Goal: Information Seeking & Learning: Learn about a topic

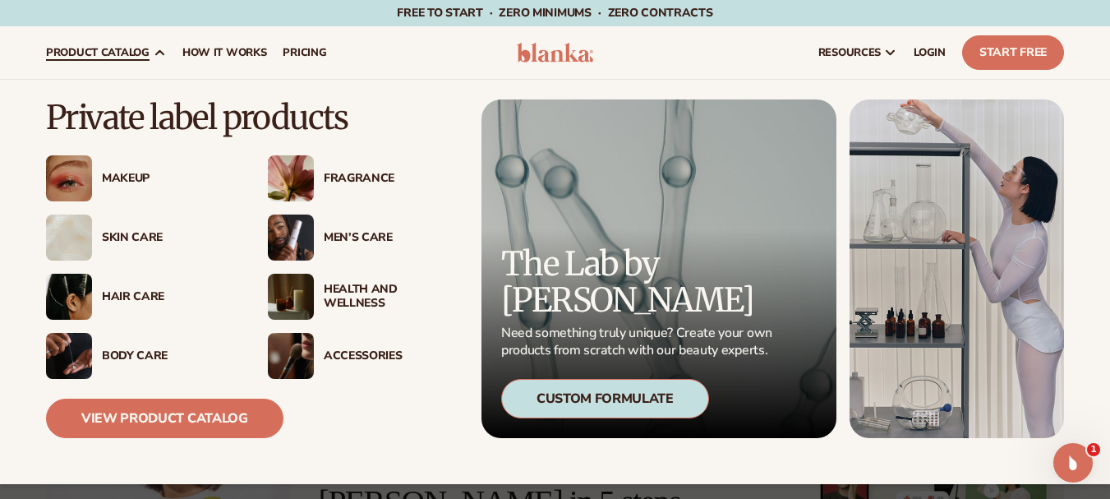
click at [109, 179] on div "Makeup" at bounding box center [168, 179] width 133 height 14
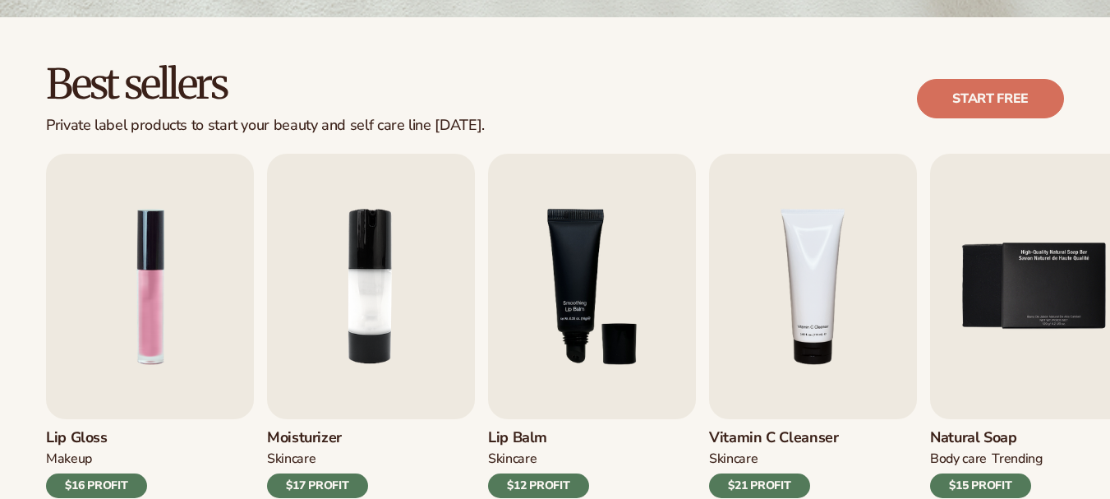
scroll to position [493, 0]
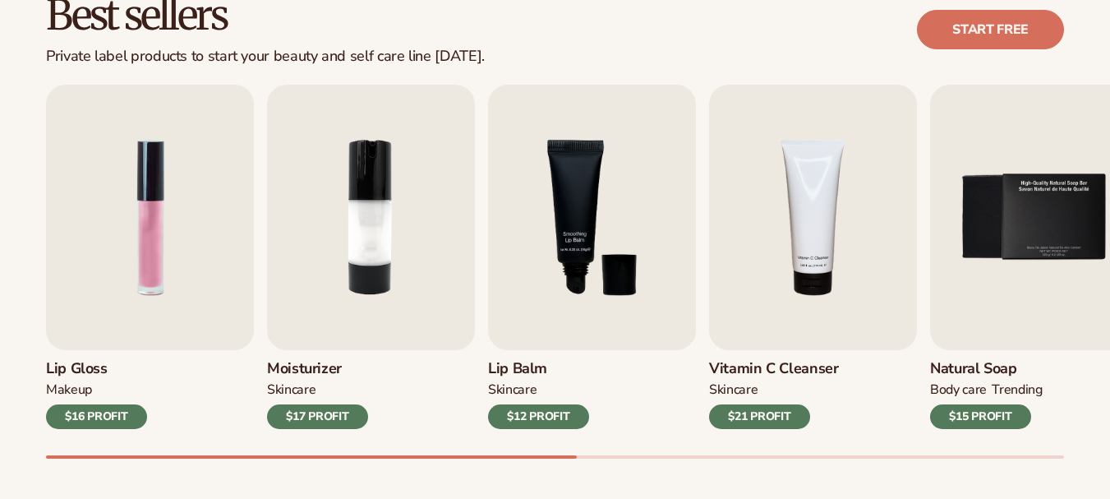
drag, startPoint x: 523, startPoint y: 454, endPoint x: 535, endPoint y: 452, distance: 11.6
click at [535, 452] on div "Lip Gloss MAKEUP $16 PROFIT Moisturizer SKINCARE $17 PROFIT SKINCARE mens" at bounding box center [578, 272] width 1064 height 374
click at [454, 457] on div at bounding box center [311, 456] width 531 height 3
click at [197, 497] on div "Best sellers Private label products to start your beauty and self care line tod…" at bounding box center [555, 242] width 1110 height 589
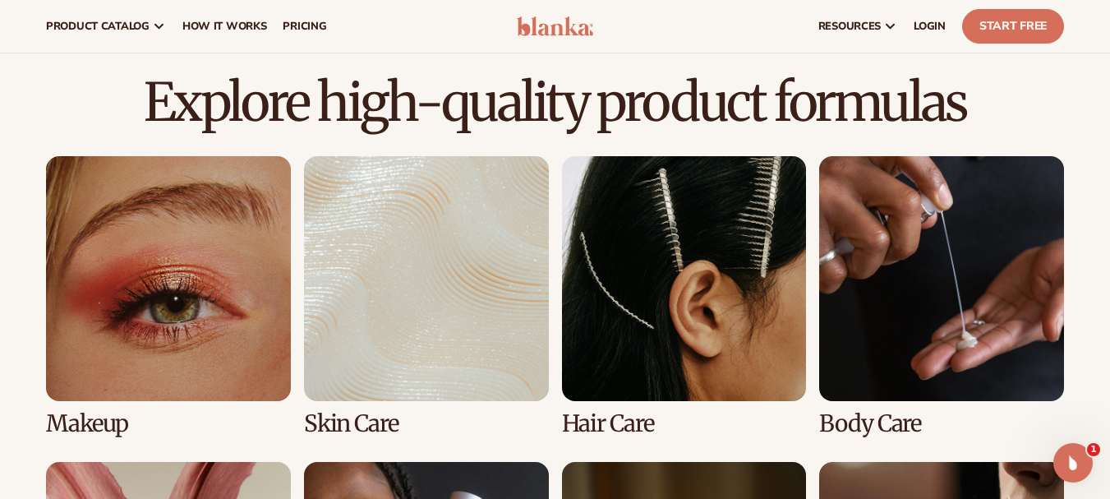
scroll to position [493, 0]
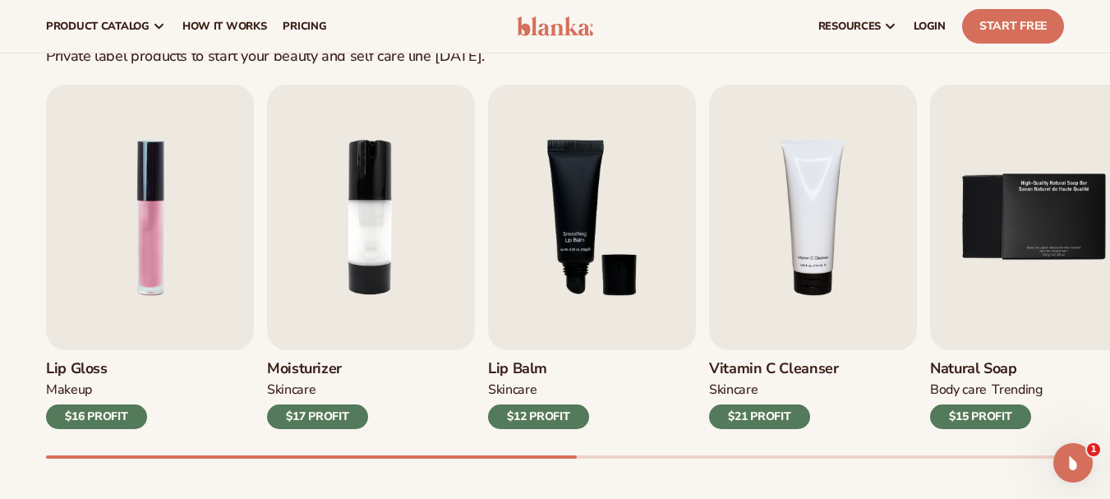
drag, startPoint x: 90, startPoint y: 454, endPoint x: 146, endPoint y: 454, distance: 56.7
click at [146, 454] on div "Lip Gloss MAKEUP $16 PROFIT Moisturizer SKINCARE $17 PROFIT SKINCARE mens" at bounding box center [578, 272] width 1064 height 374
click at [163, 457] on div at bounding box center [311, 456] width 531 height 3
click at [53, 465] on div "Best sellers Private label products to start your beauty and self care line tod…" at bounding box center [555, 242] width 1110 height 589
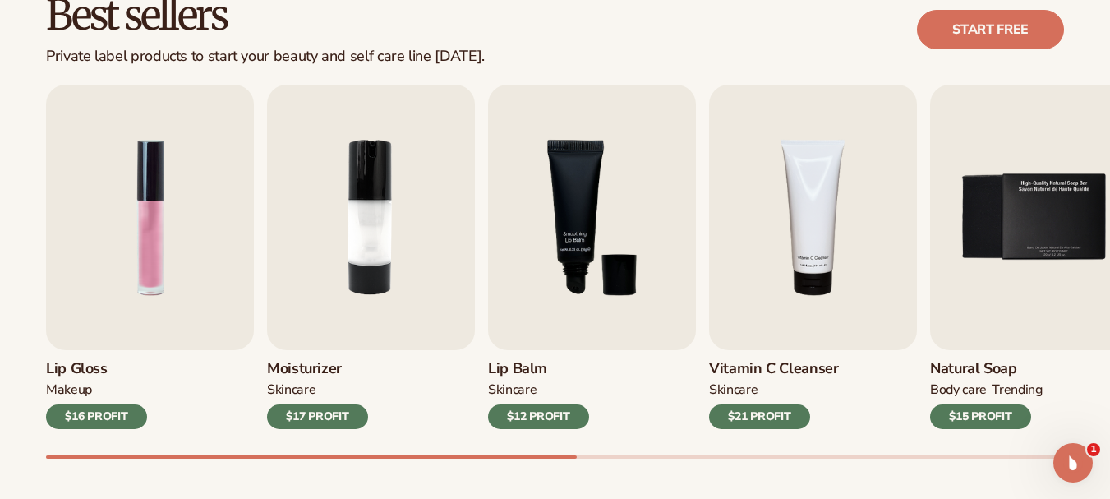
click at [0, 139] on div "Best sellers Private label products to start your beauty and self care line tod…" at bounding box center [555, 242] width 1110 height 589
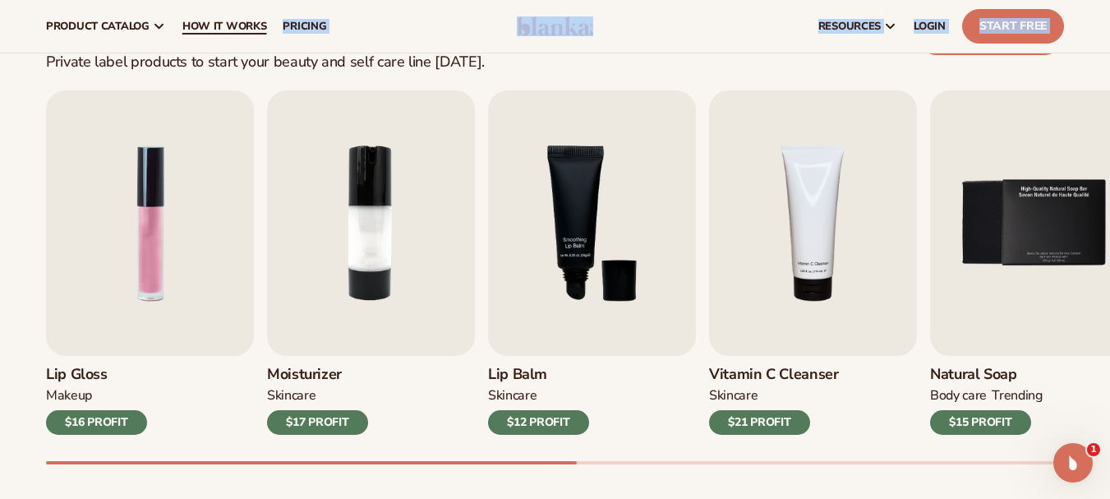
scroll to position [481, 0]
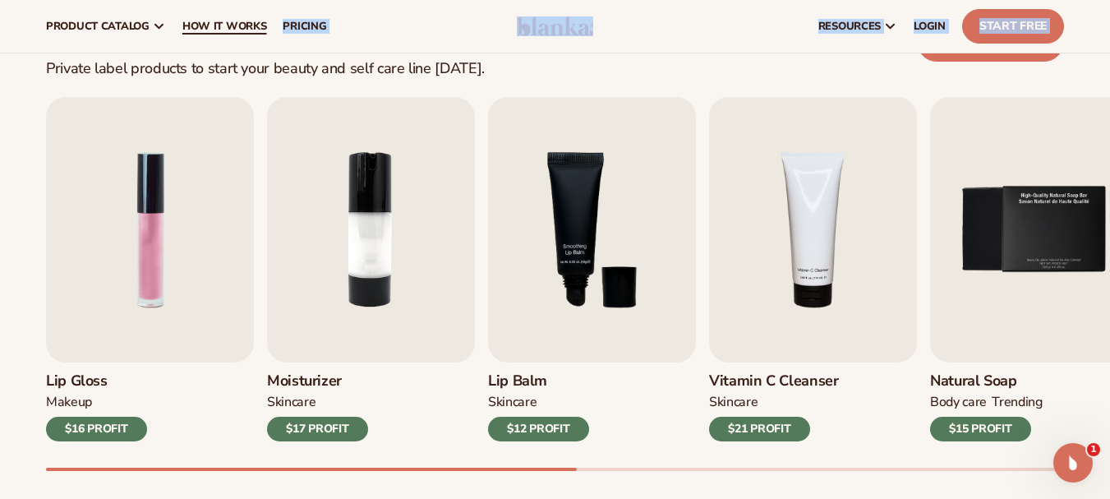
drag, startPoint x: 48, startPoint y: 18, endPoint x: 265, endPoint y: 16, distance: 216.9
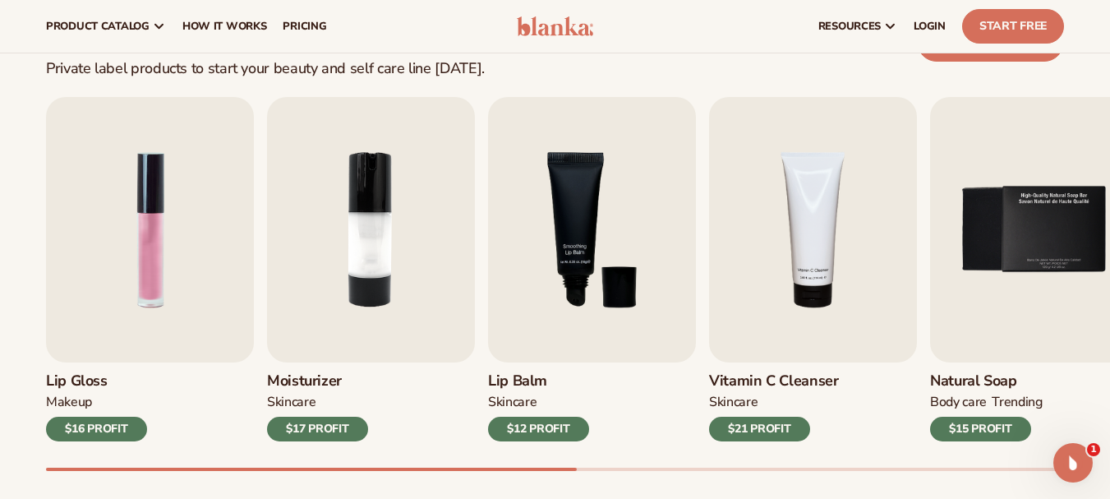
click at [48, 67] on div "Private label products to start your beauty and self care line today." at bounding box center [265, 69] width 439 height 18
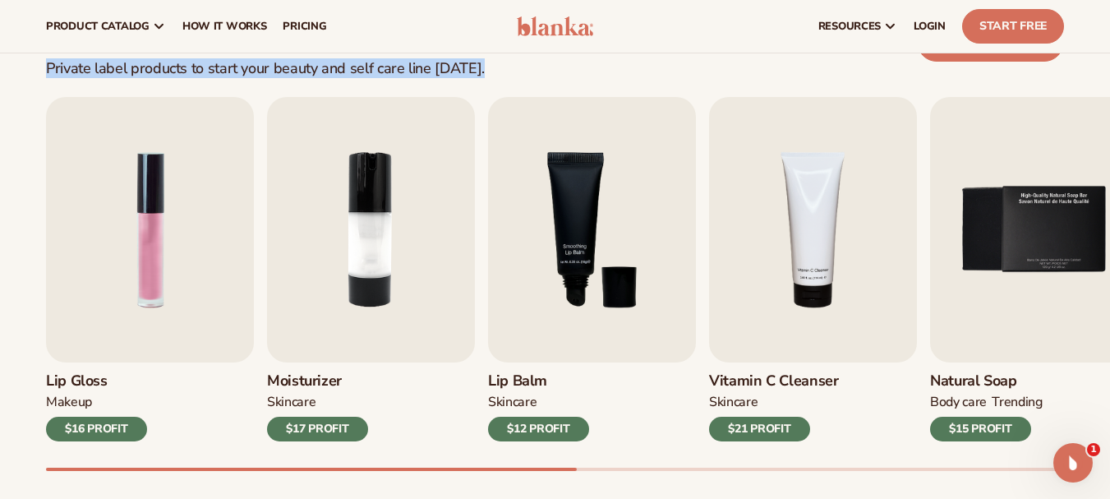
drag, startPoint x: 48, startPoint y: 67, endPoint x: 522, endPoint y: 71, distance: 473.3
click at [522, 71] on div "Best sellers Private label products to start your beauty and self care line tod…" at bounding box center [555, 42] width 1018 height 71
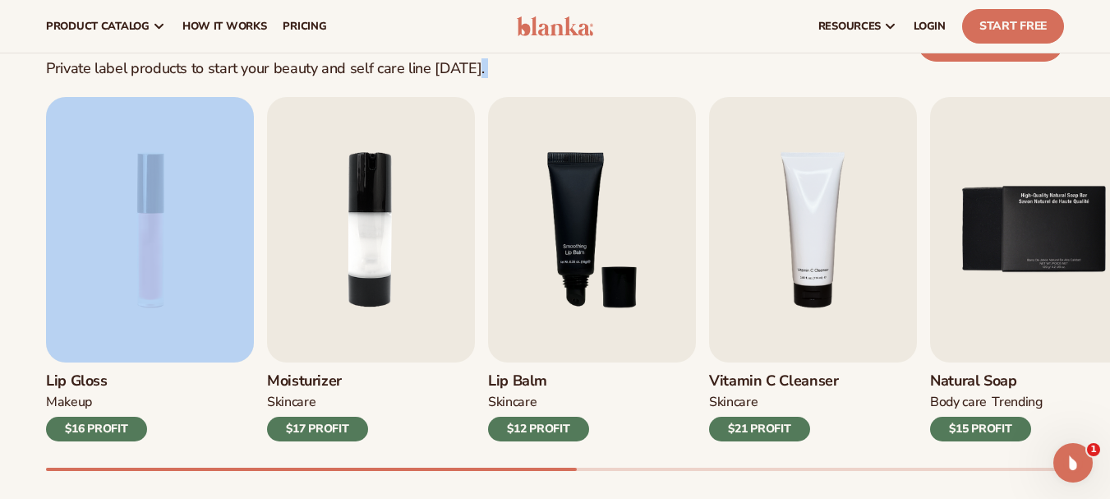
drag, startPoint x: 522, startPoint y: 71, endPoint x: 24, endPoint y: 81, distance: 498.0
click at [24, 81] on div "Best sellers Private label products to start your beauty and self care line tod…" at bounding box center [555, 255] width 1110 height 589
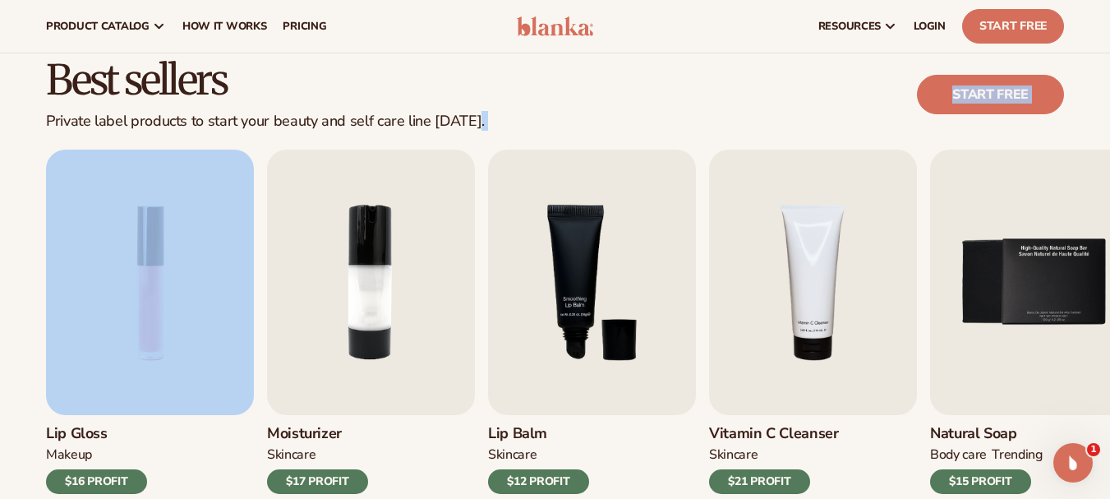
scroll to position [398, 0]
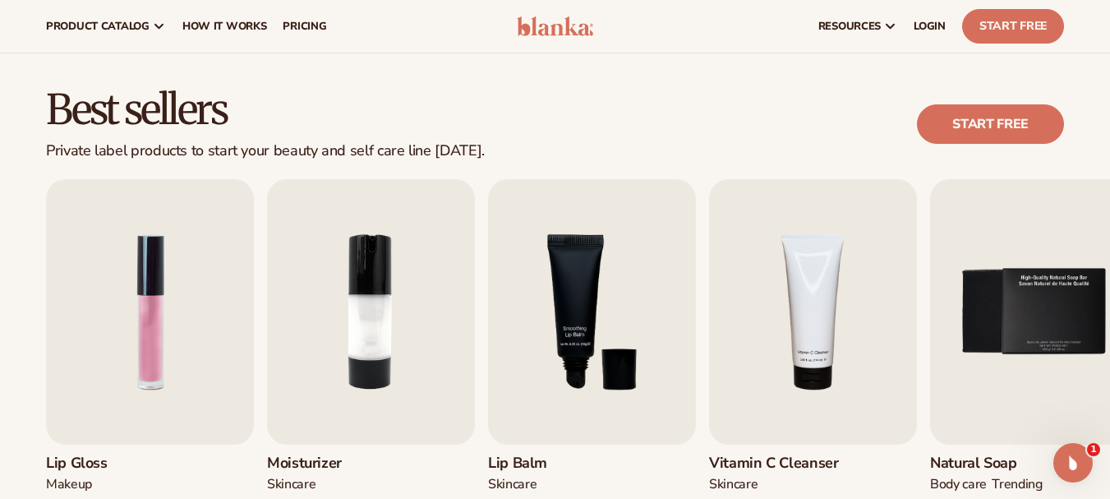
click at [57, 106] on h2 "Best sellers" at bounding box center [265, 111] width 439 height 44
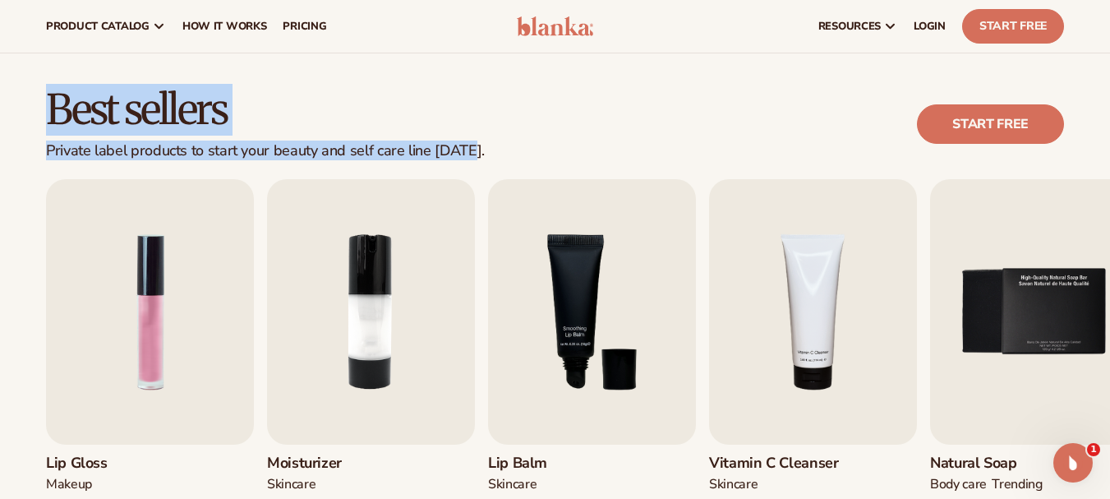
drag, startPoint x: 57, startPoint y: 106, endPoint x: 440, endPoint y: 142, distance: 384.6
click at [440, 142] on div "Best sellers Private label products to start your beauty and self care line tod…" at bounding box center [265, 124] width 439 height 71
click at [62, 115] on h2 "Best sellers" at bounding box center [265, 111] width 439 height 44
drag, startPoint x: 62, startPoint y: 115, endPoint x: 446, endPoint y: 150, distance: 386.1
click at [446, 150] on div "Best sellers Private label products to start your beauty and self care line tod…" at bounding box center [265, 124] width 439 height 71
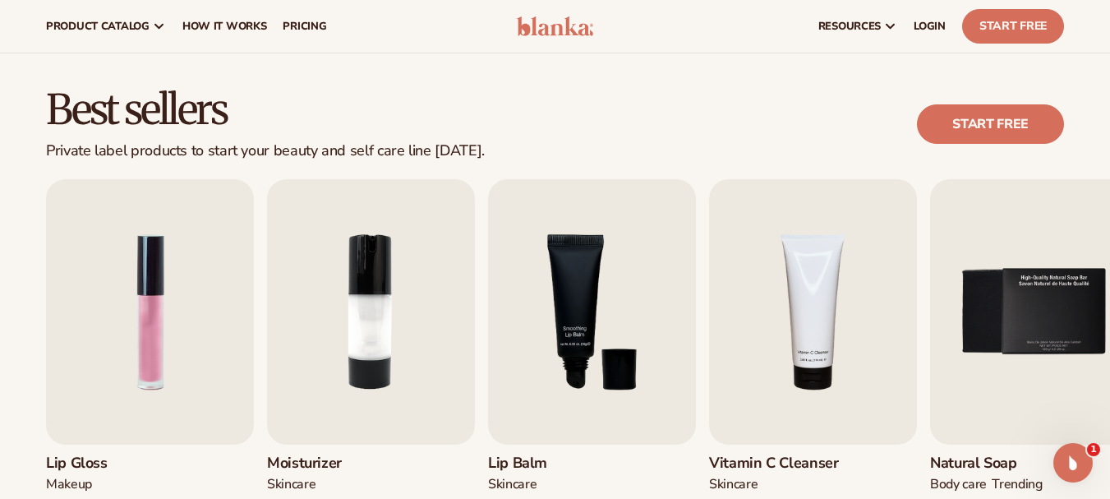
click at [473, 153] on div "Best sellers Private label products to start your beauty and self care line tod…" at bounding box center [555, 124] width 1018 height 71
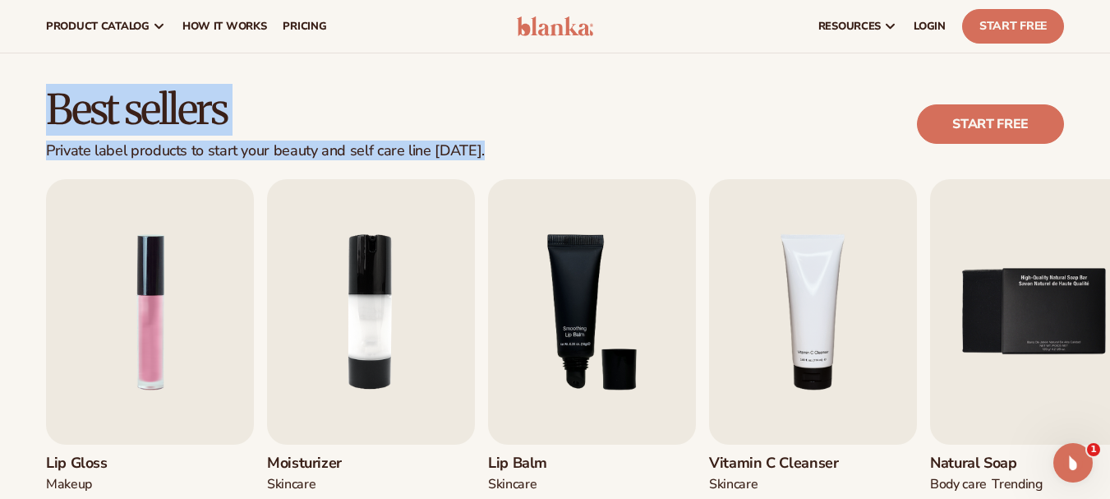
drag, startPoint x: 473, startPoint y: 153, endPoint x: 42, endPoint y: 115, distance: 433.0
click at [42, 115] on div "Best sellers Private label products to start your beauty and self care line tod…" at bounding box center [555, 124] width 1110 height 71
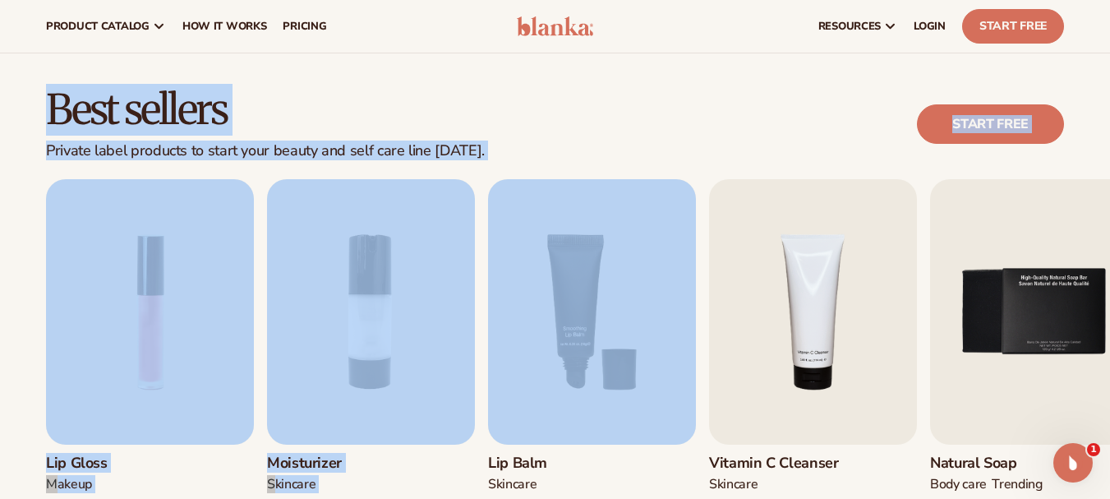
drag, startPoint x: 42, startPoint y: 115, endPoint x: 499, endPoint y: 162, distance: 459.2
click at [499, 162] on div "Best sellers Private label products to start your beauty and self care line tod…" at bounding box center [555, 337] width 1110 height 589
click at [481, 149] on div "Best sellers Private label products to start your beauty and self care line tod…" at bounding box center [555, 124] width 1018 height 71
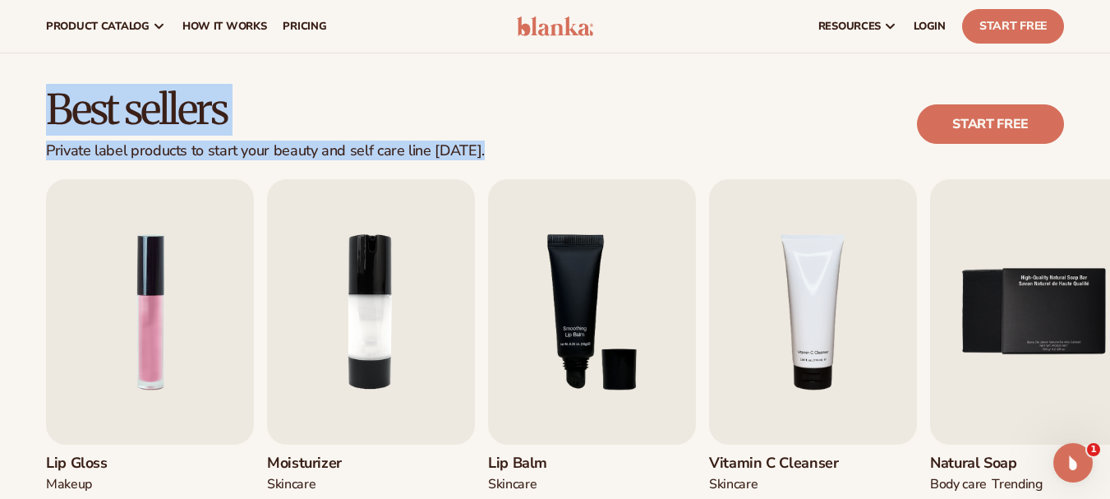
drag, startPoint x: 481, startPoint y: 149, endPoint x: 8, endPoint y: 77, distance: 477.8
click at [8, 77] on div "Best sellers Private label products to start your beauty and self care line tod…" at bounding box center [555, 337] width 1110 height 589
click at [29, 99] on div "Best sellers Private label products to start your beauty and self care line tod…" at bounding box center [555, 124] width 1110 height 71
drag, startPoint x: 50, startPoint y: 108, endPoint x: 234, endPoint y: 153, distance: 189.3
click at [234, 153] on div "Best sellers Private label products to start your beauty and self care line tod…" at bounding box center [265, 124] width 439 height 71
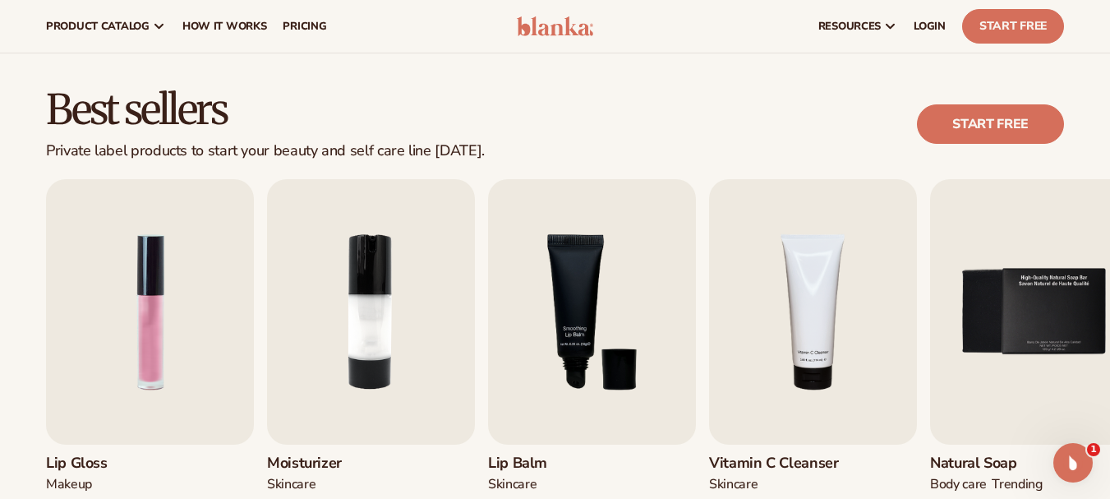
click at [243, 137] on div "Best sellers Private label products to start your beauty and self care line tod…" at bounding box center [265, 124] width 439 height 71
drag, startPoint x: 44, startPoint y: 114, endPoint x: 82, endPoint y: 115, distance: 37.8
click at [46, 114] on div "Best sellers Private label products to start your beauty and self care line tod…" at bounding box center [555, 124] width 1110 height 71
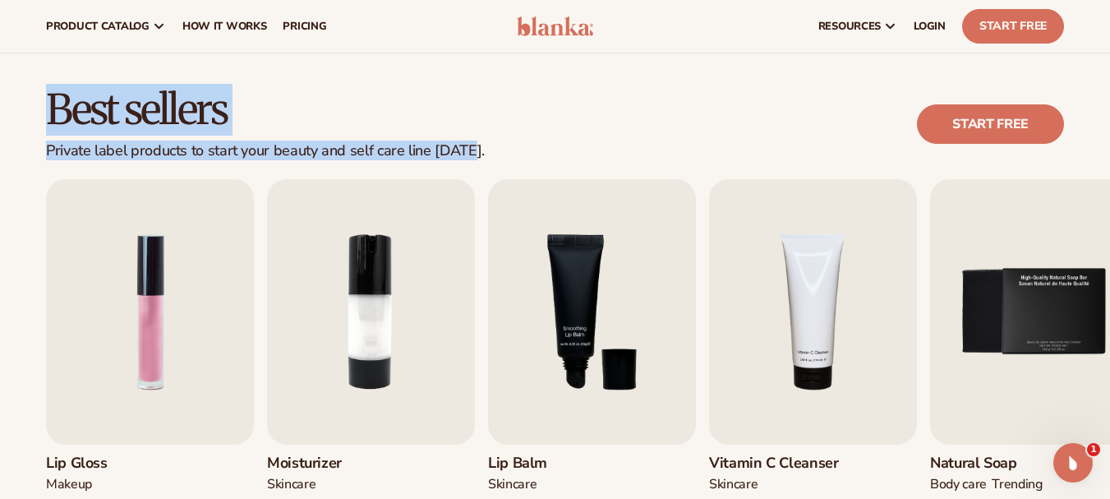
drag, startPoint x: 82, startPoint y: 115, endPoint x: 459, endPoint y: 153, distance: 379.0
click at [459, 153] on div "Best sellers Private label products to start your beauty and self care line tod…" at bounding box center [265, 124] width 439 height 71
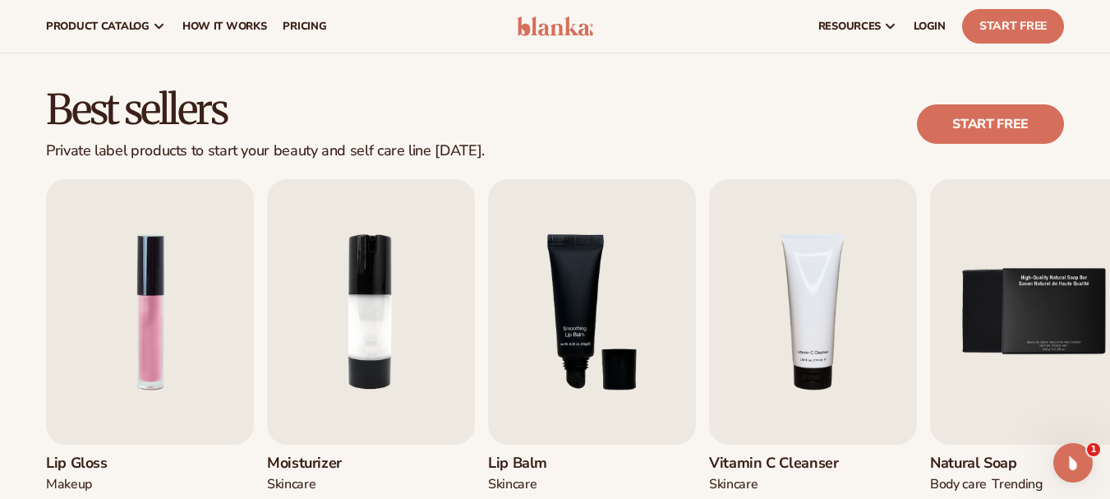
click at [477, 154] on div "Best sellers Private label products to start your beauty and self care line tod…" at bounding box center [555, 124] width 1018 height 71
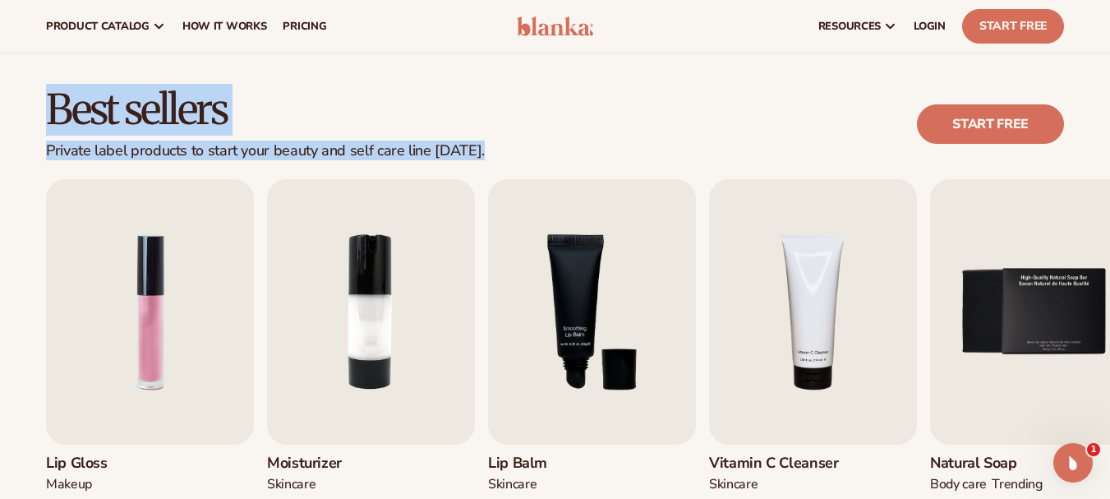
drag, startPoint x: 477, startPoint y: 154, endPoint x: 68, endPoint y: 125, distance: 410.2
click at [68, 125] on div "Best sellers Private label products to start your beauty and self care line tod…" at bounding box center [555, 124] width 1018 height 71
click at [66, 113] on h2 "Best sellers" at bounding box center [265, 111] width 439 height 44
drag, startPoint x: 66, startPoint y: 113, endPoint x: 474, endPoint y: 158, distance: 410.7
click at [474, 158] on div "Best sellers Private label products to start your beauty and self care line tod…" at bounding box center [555, 124] width 1018 height 71
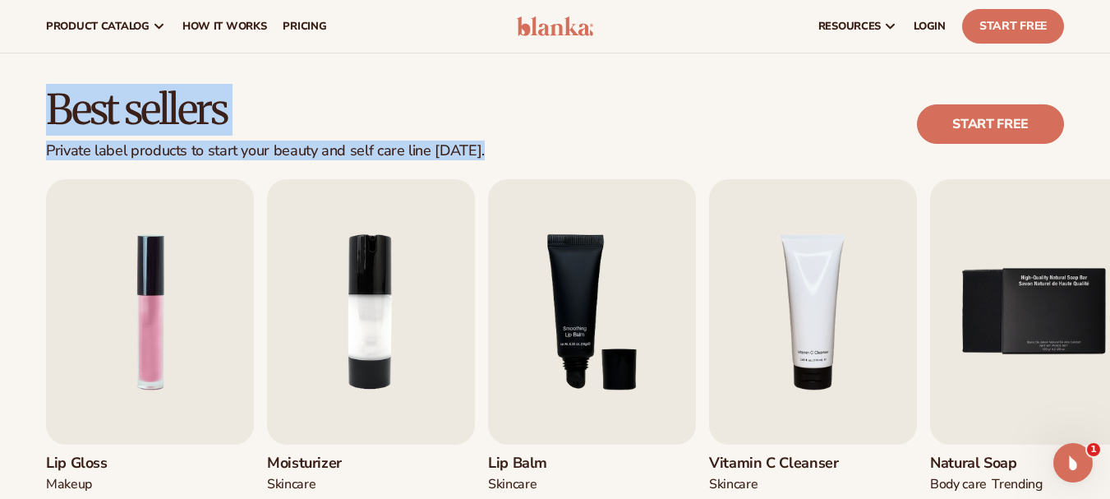
click at [475, 158] on div "Best sellers Private label products to start your beauty and self care line tod…" at bounding box center [555, 124] width 1018 height 71
drag, startPoint x: 477, startPoint y: 154, endPoint x: 29, endPoint y: 108, distance: 450.1
click at [29, 108] on div "Best sellers Private label products to start your beauty and self care line tod…" at bounding box center [555, 124] width 1110 height 71
click at [50, 108] on h2 "Best sellers" at bounding box center [265, 111] width 439 height 44
drag, startPoint x: 50, startPoint y: 108, endPoint x: 478, endPoint y: 159, distance: 431.0
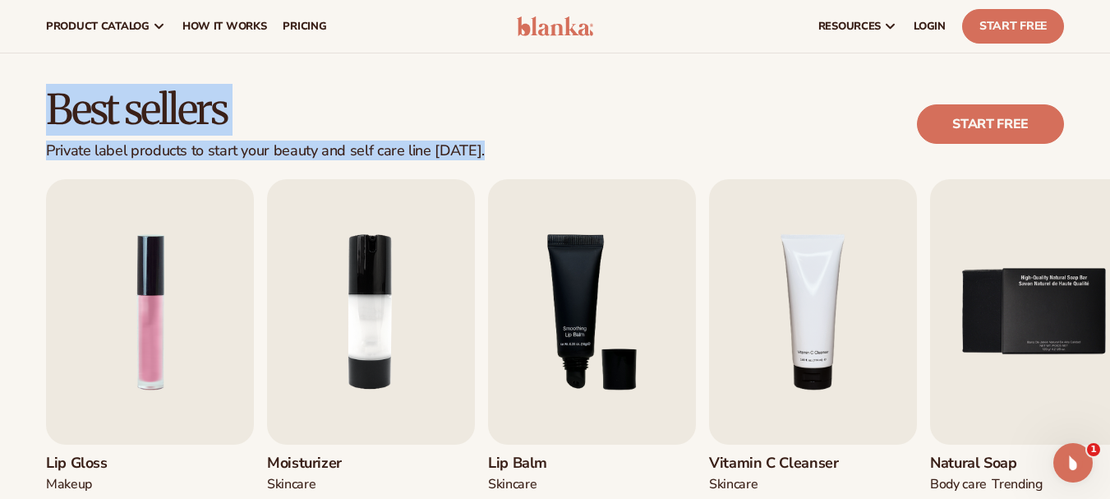
click at [478, 159] on div "Best sellers Private label products to start your beauty and self care line tod…" at bounding box center [555, 124] width 1018 height 71
click at [479, 159] on div "Best sellers Private label products to start your beauty and self care line tod…" at bounding box center [555, 124] width 1018 height 71
drag, startPoint x: 479, startPoint y: 159, endPoint x: 67, endPoint y: 116, distance: 413.8
click at [67, 116] on div "Best sellers Private label products to start your beauty and self care line tod…" at bounding box center [555, 124] width 1018 height 71
click at [67, 116] on h2 "Best sellers" at bounding box center [265, 111] width 439 height 44
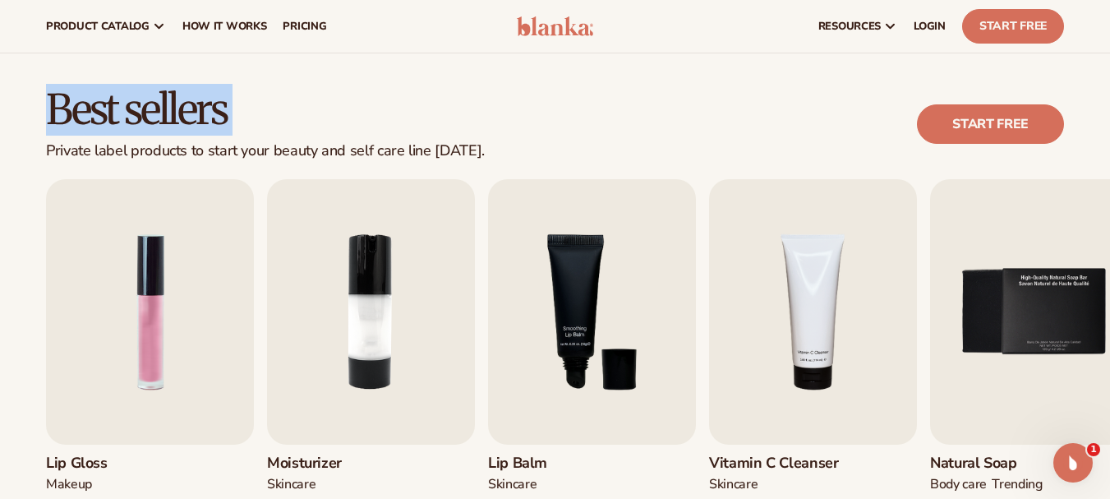
drag, startPoint x: 67, startPoint y: 116, endPoint x: 470, endPoint y: 116, distance: 402.6
click at [461, 116] on h2 "Best sellers" at bounding box center [265, 111] width 439 height 44
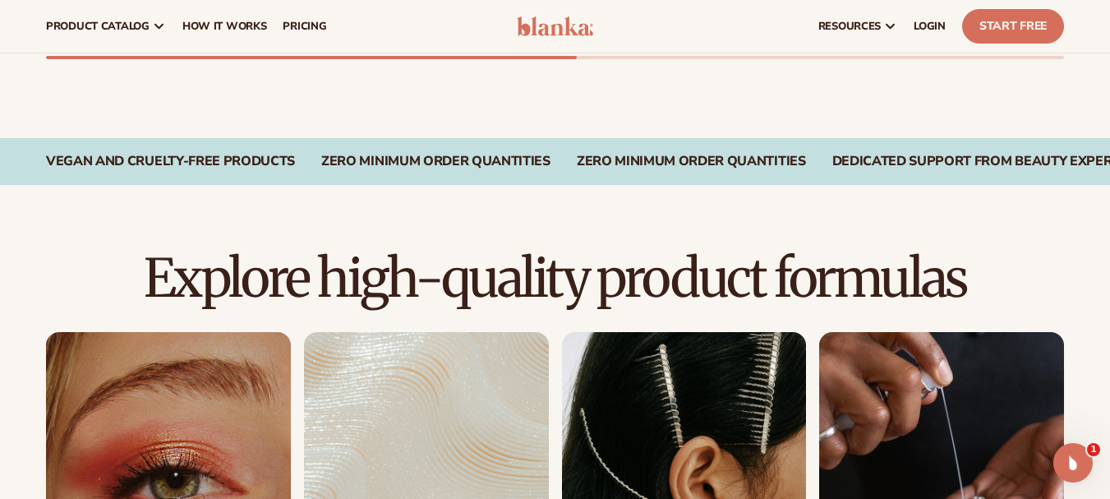
scroll to position [891, 0]
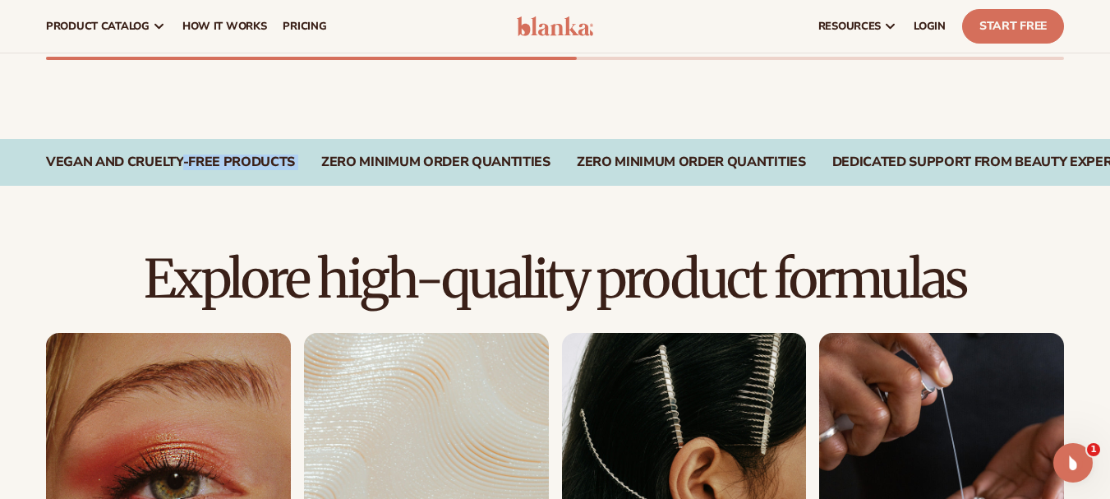
drag, startPoint x: 35, startPoint y: 164, endPoint x: 325, endPoint y: 176, distance: 289.4
click at [325, 176] on div "Vegan and Cruelty-Free Products Zero Minimum Order QuantitieS Zero Minimum Orde…" at bounding box center [555, 162] width 1110 height 46
drag, startPoint x: 323, startPoint y: 175, endPoint x: 515, endPoint y: 177, distance: 192.3
click at [515, 177] on div "Vegan and Cruelty-Free Products Zero Minimum Order QuantitieS Zero Minimum Orde…" at bounding box center [555, 162] width 1110 height 46
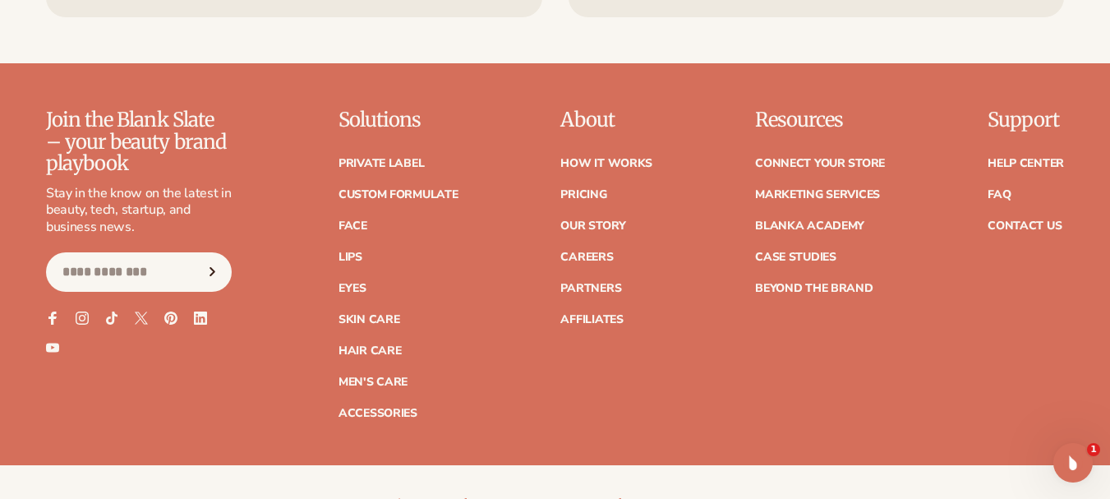
scroll to position [3079, 0]
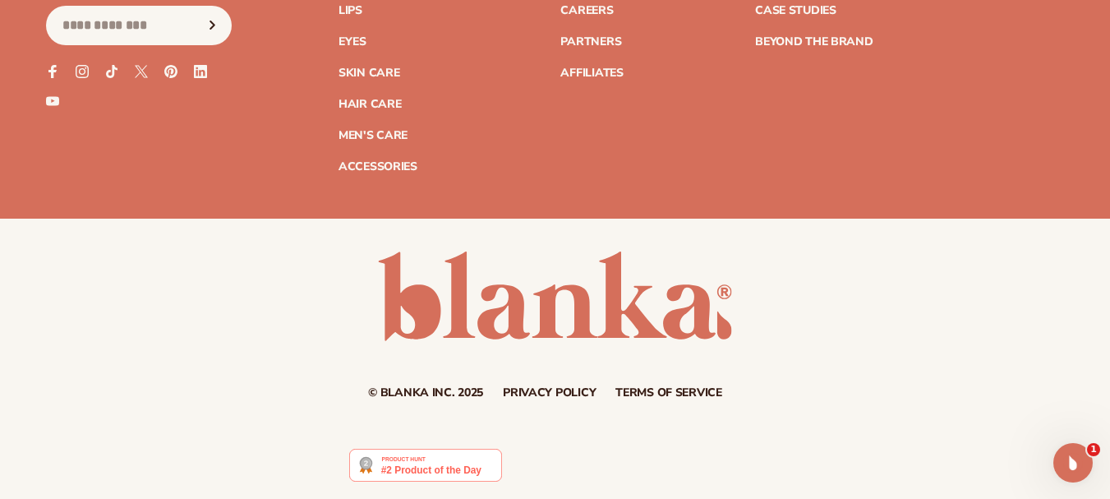
click at [167, 282] on div "© Blanka Inc. 2025 Privacy policy Terms of service Contact information" at bounding box center [555, 324] width 1110 height 147
